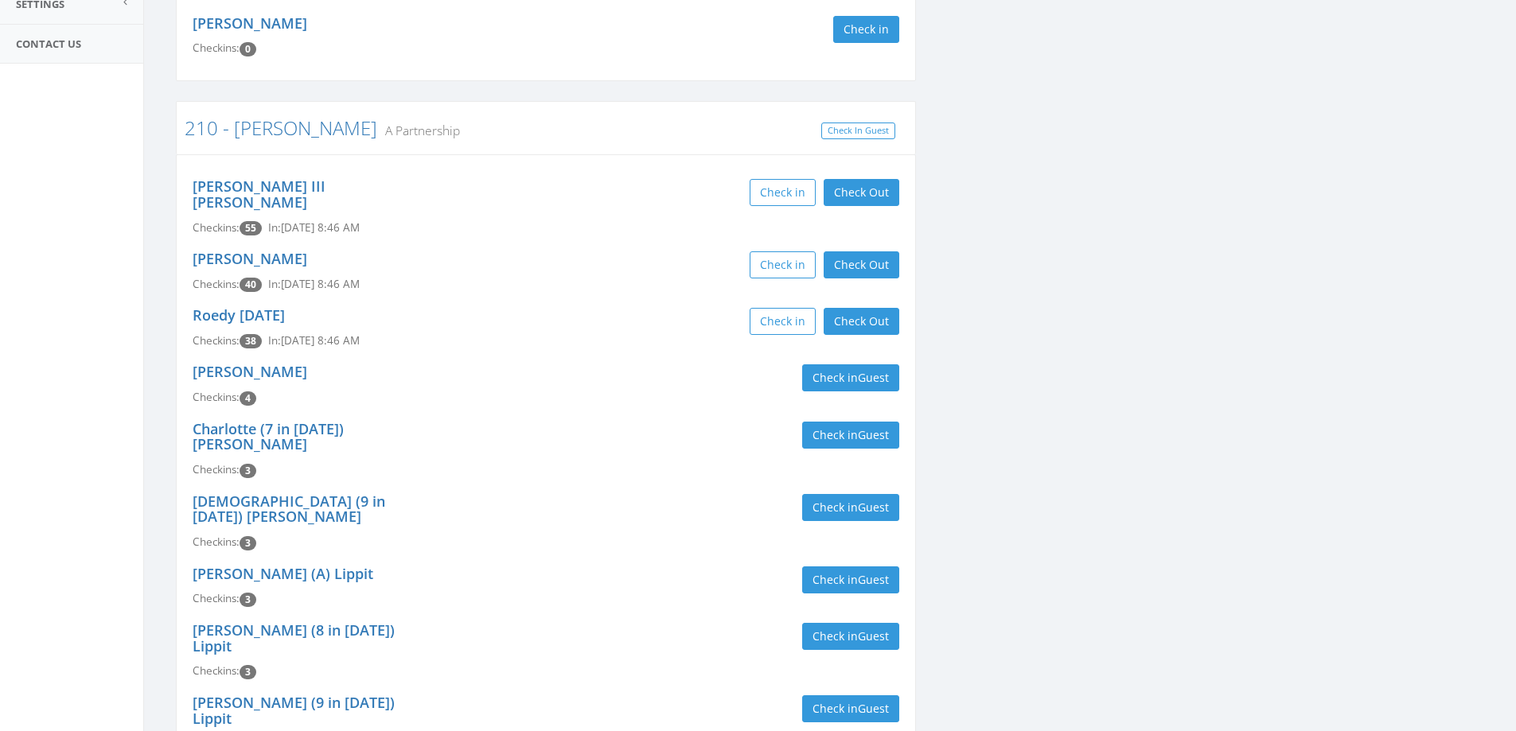
scroll to position [80, 0]
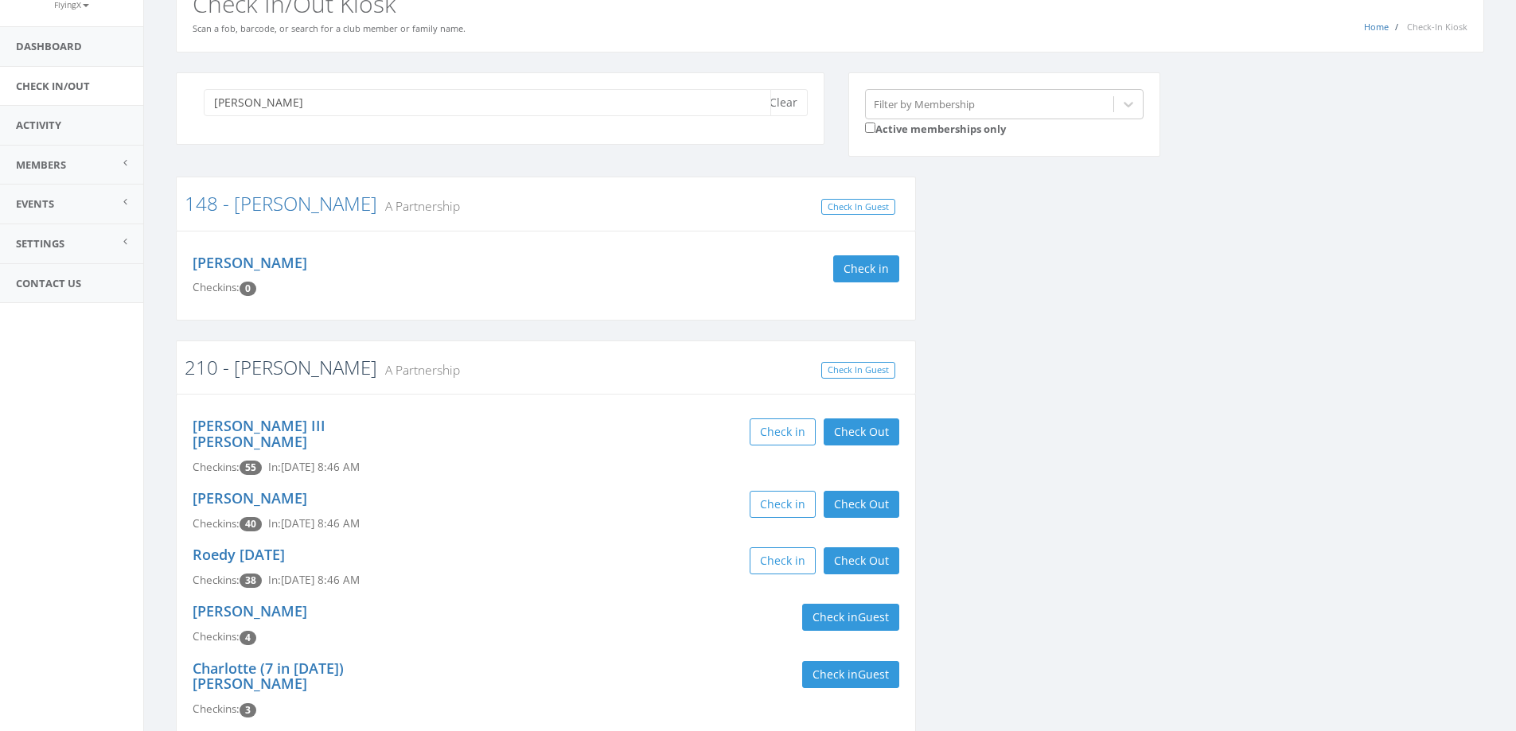
type input "[PERSON_NAME]"
click at [259, 365] on link "210 - [PERSON_NAME]" at bounding box center [281, 367] width 193 height 26
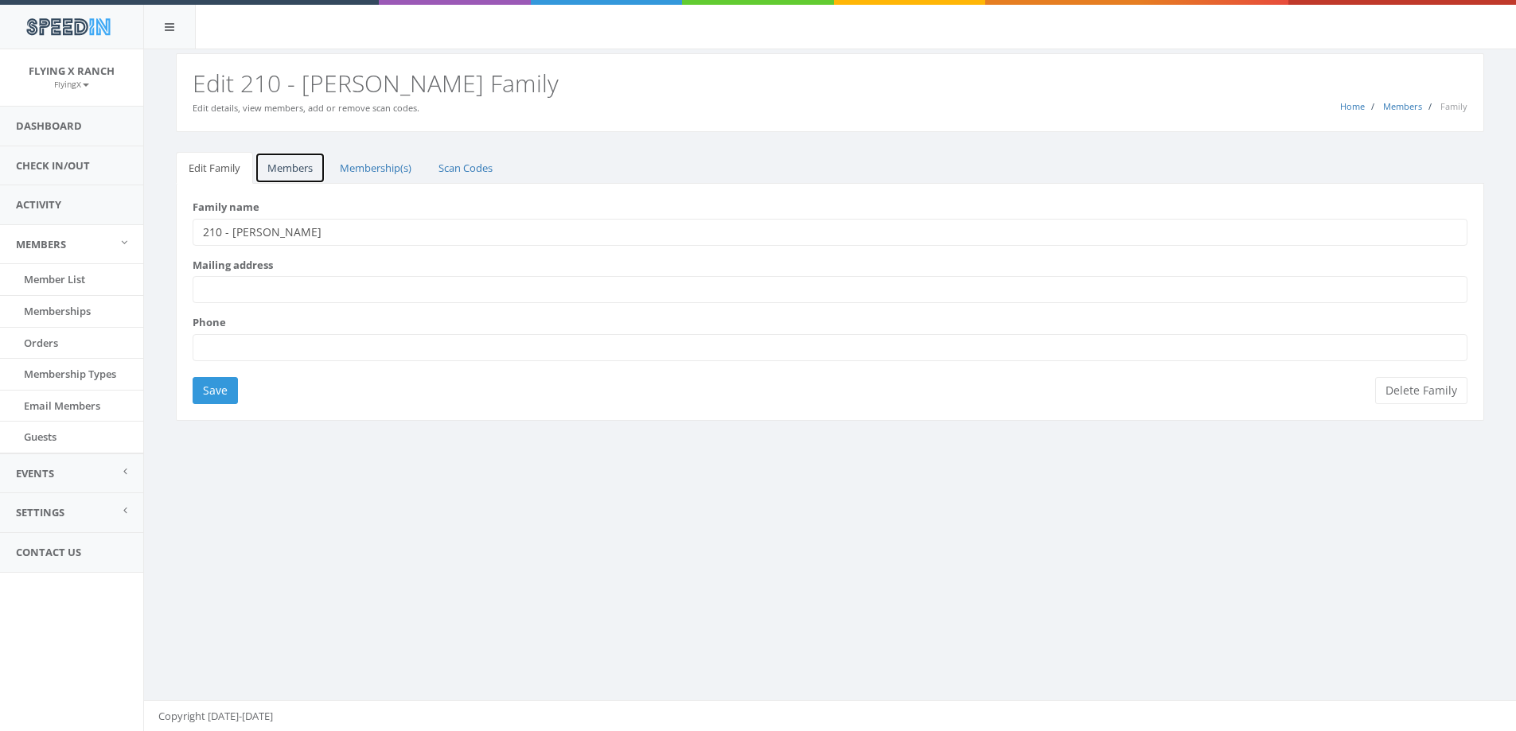
click at [300, 162] on link "Members" at bounding box center [290, 168] width 71 height 33
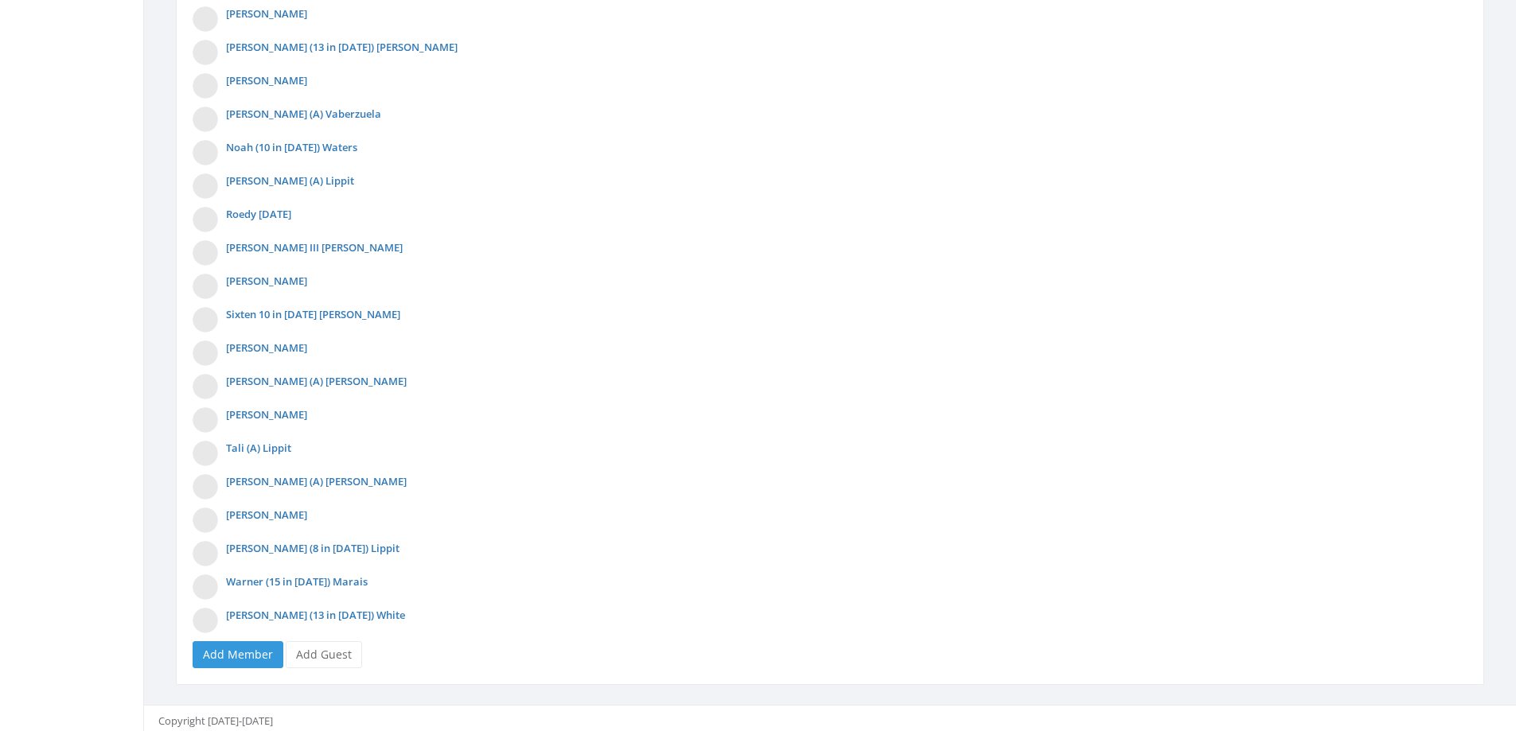
scroll to position [899, 0]
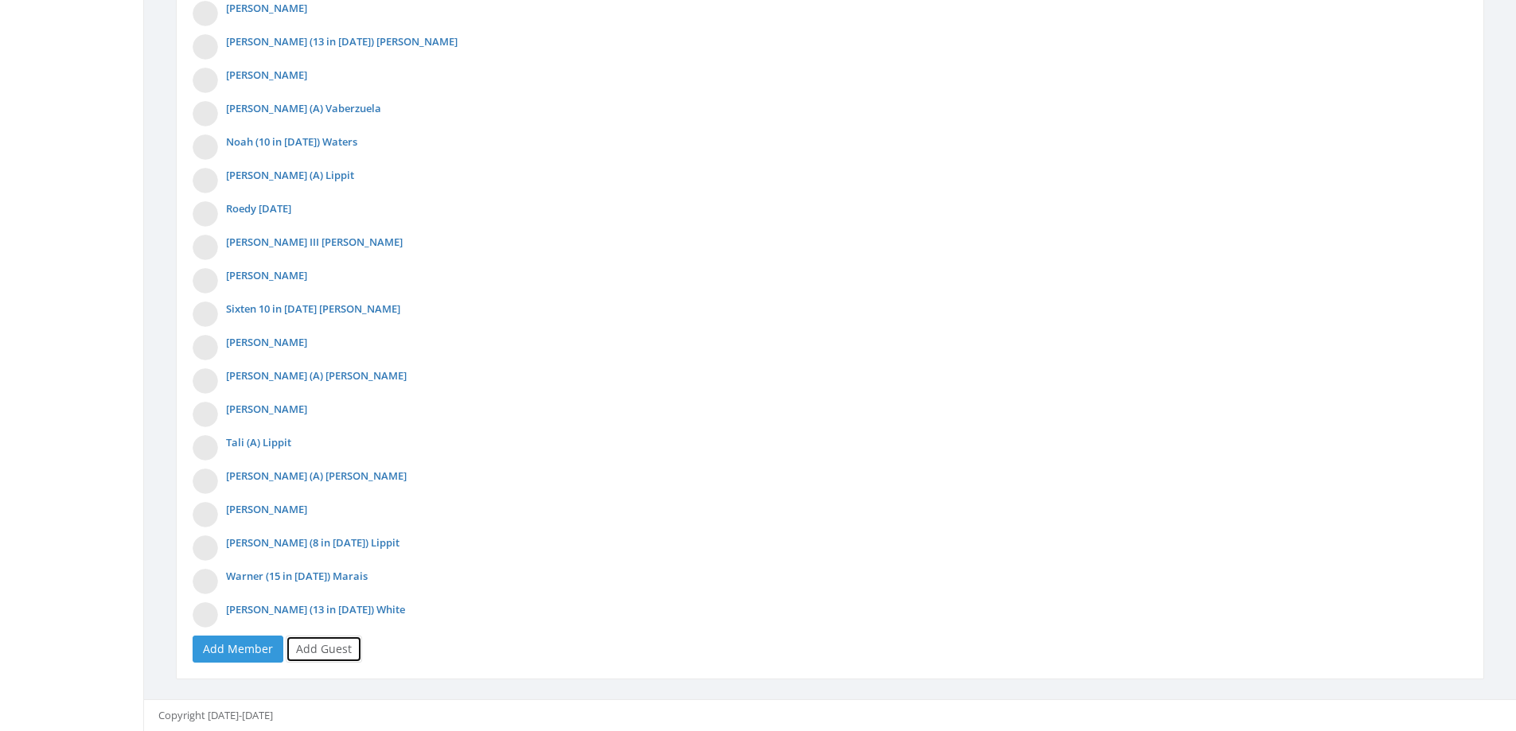
click at [312, 657] on link "Add Guest" at bounding box center [324, 649] width 76 height 27
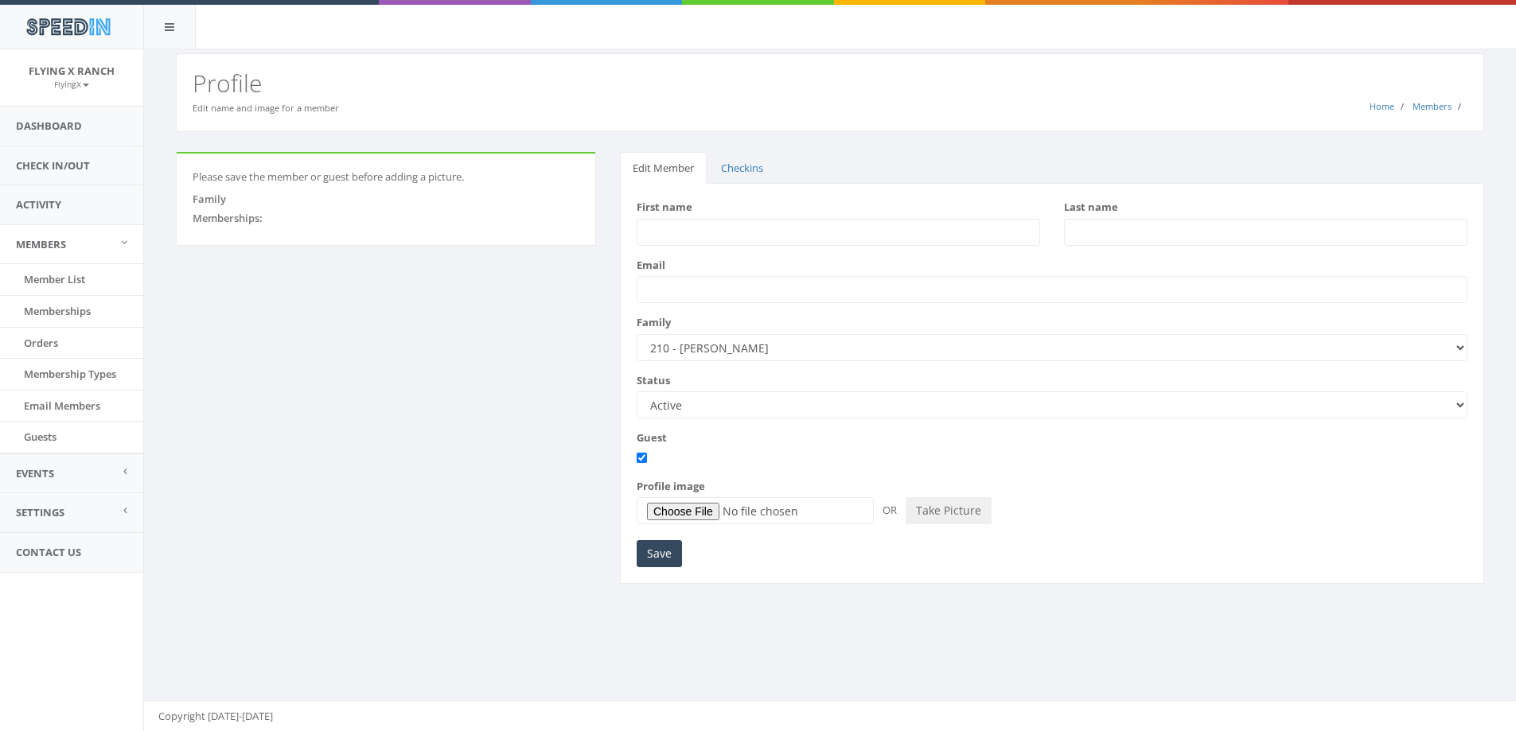
click at [665, 236] on input "First name" at bounding box center [838, 232] width 403 height 27
type input "Dale"
type input "Peter"
drag, startPoint x: 644, startPoint y: 550, endPoint x: 632, endPoint y: 540, distance: 15.3
click at [644, 550] on input "Save" at bounding box center [659, 553] width 45 height 27
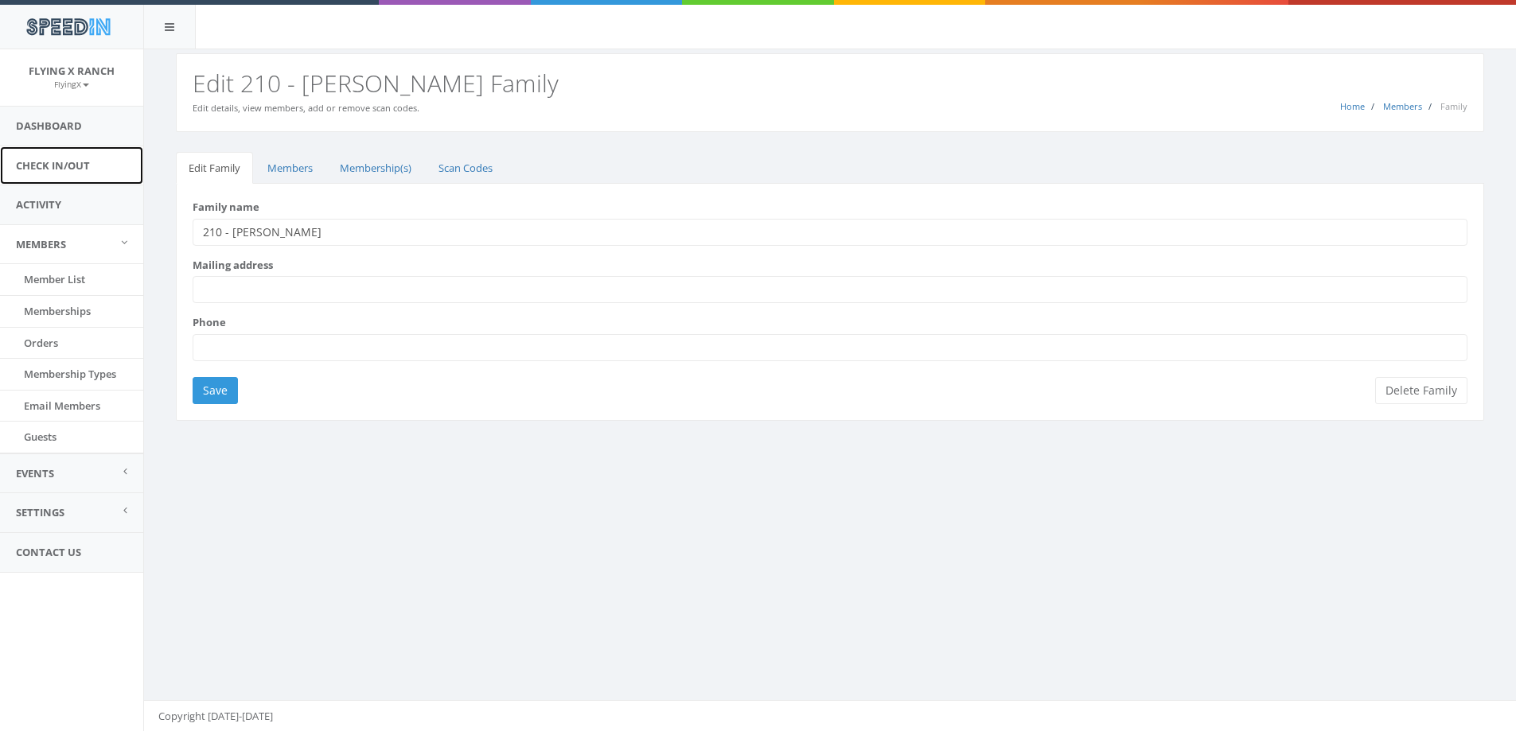
click at [77, 160] on link "Check In/Out" at bounding box center [71, 165] width 143 height 39
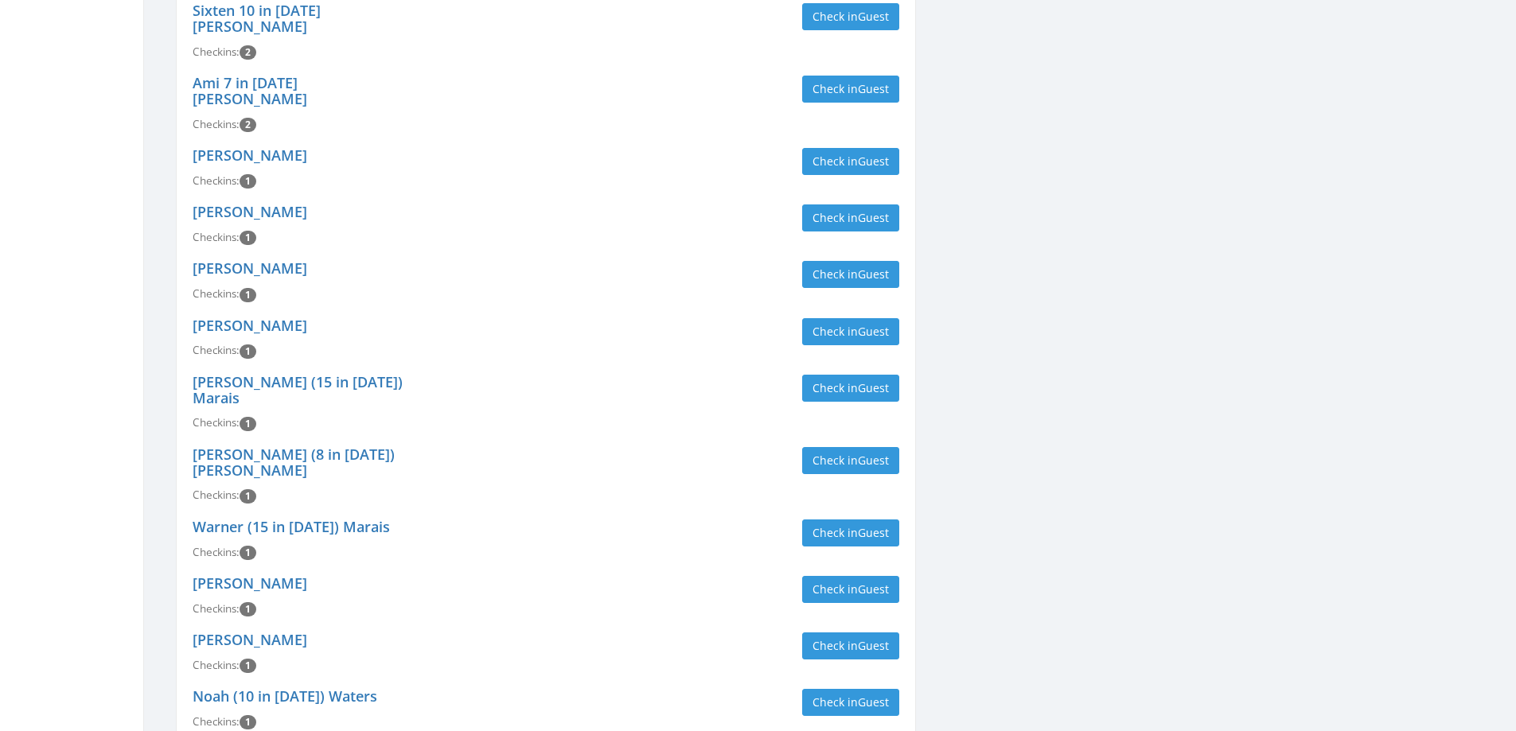
scroll to position [2149, 0]
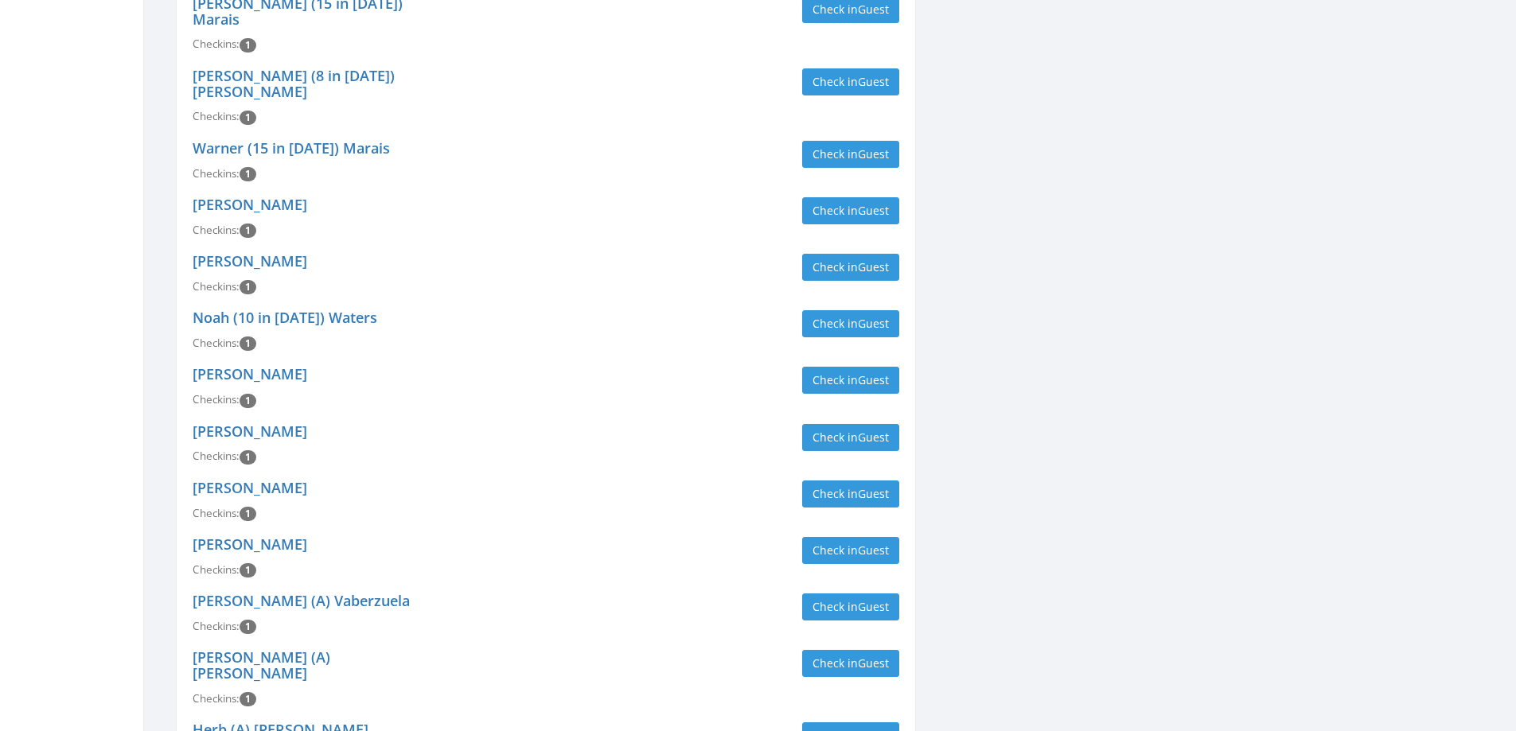
type input "[PERSON_NAME]"
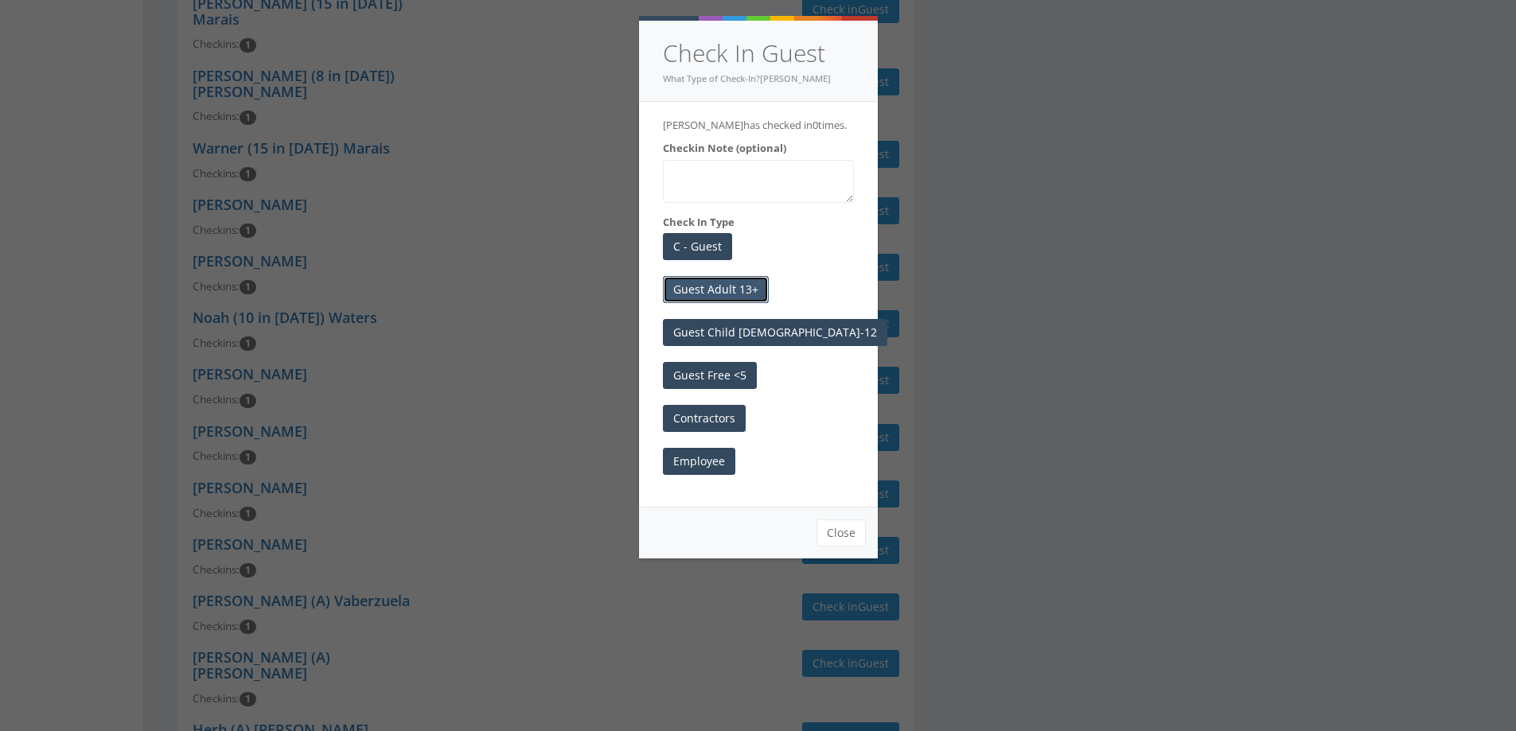
click at [708, 294] on button "Guest Adult 13+" at bounding box center [716, 289] width 106 height 27
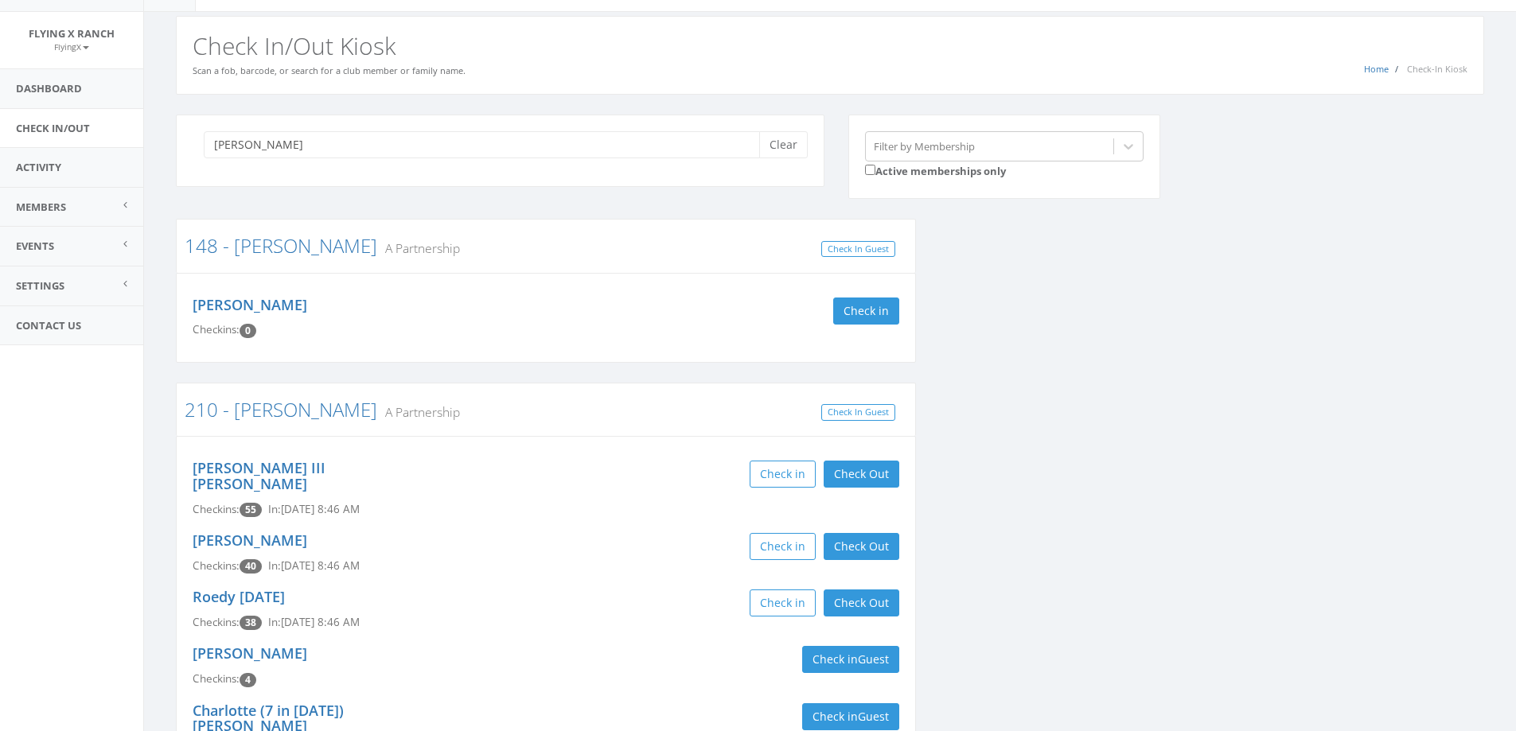
scroll to position [0, 0]
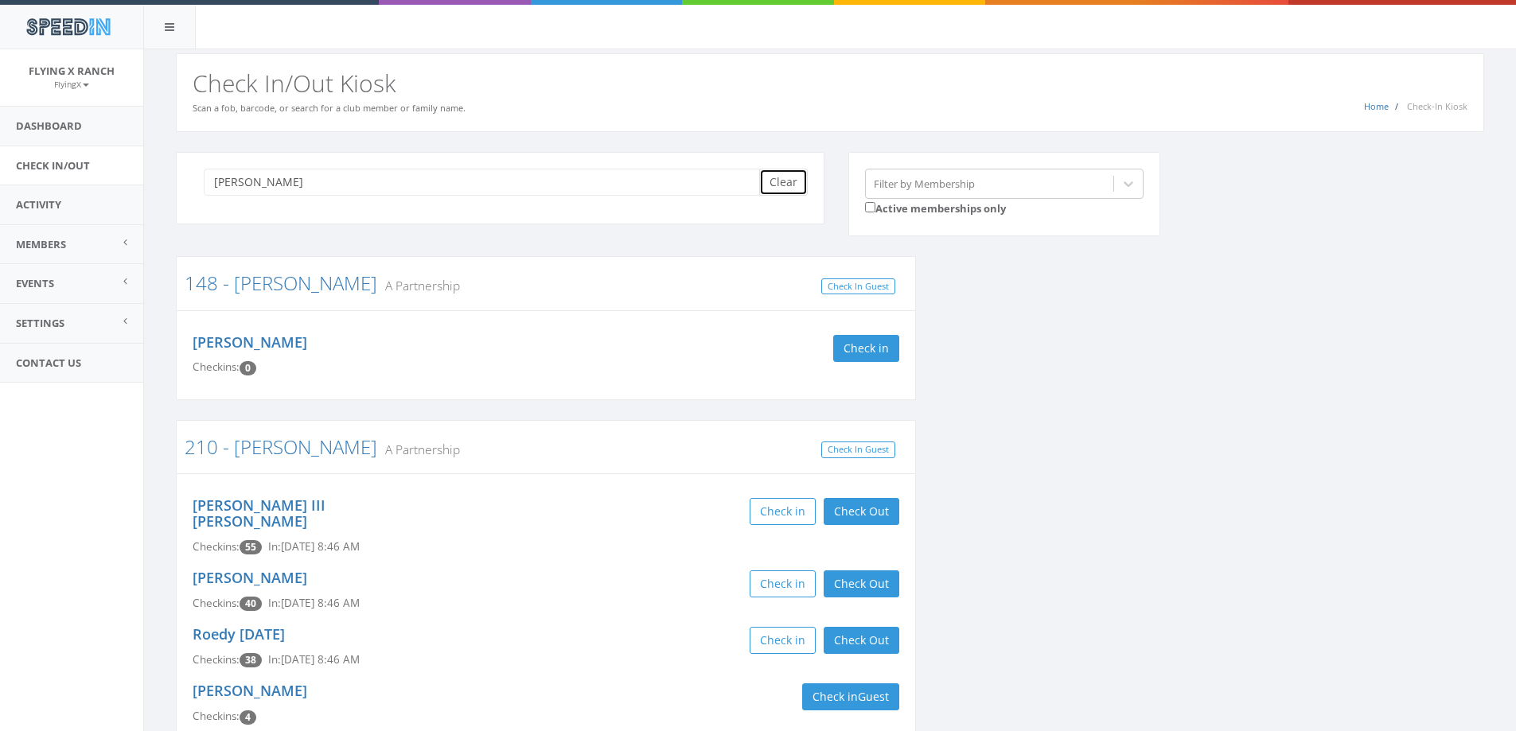
click at [793, 185] on button "Clear" at bounding box center [783, 182] width 49 height 27
